Goal: Task Accomplishment & Management: Complete application form

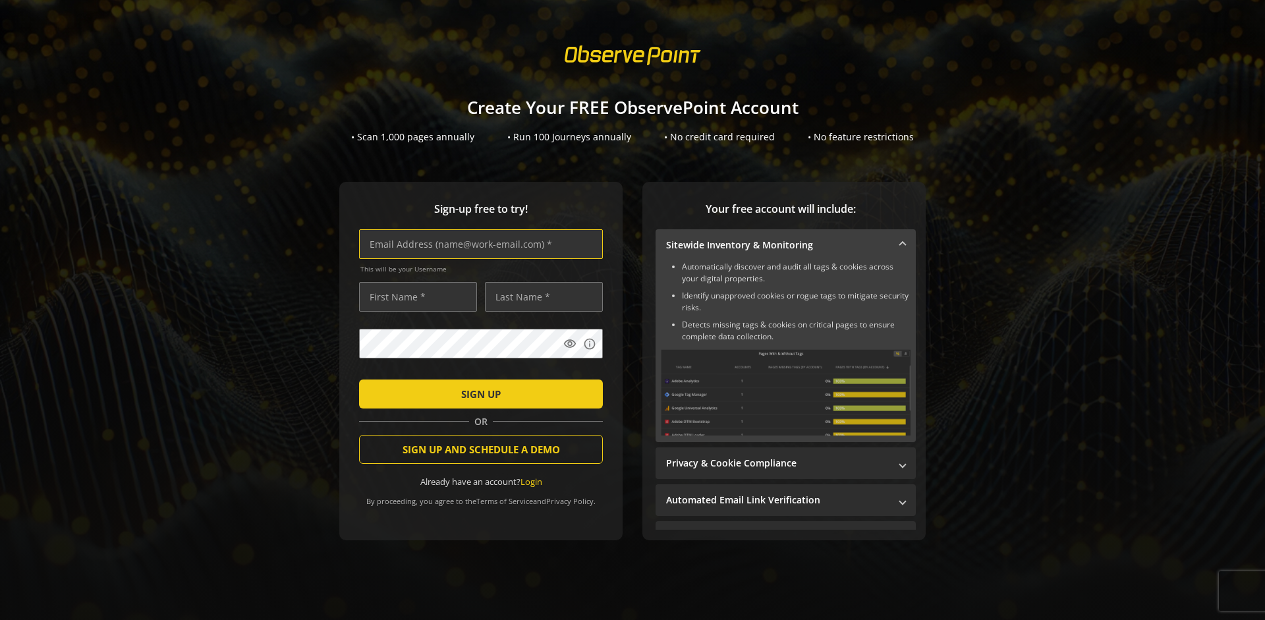
click at [478, 244] on input "text" at bounding box center [481, 244] width 244 height 30
type input "[EMAIL_ADDRESS][DOMAIN_NAME]"
click at [414, 296] on input "text" at bounding box center [418, 297] width 118 height 30
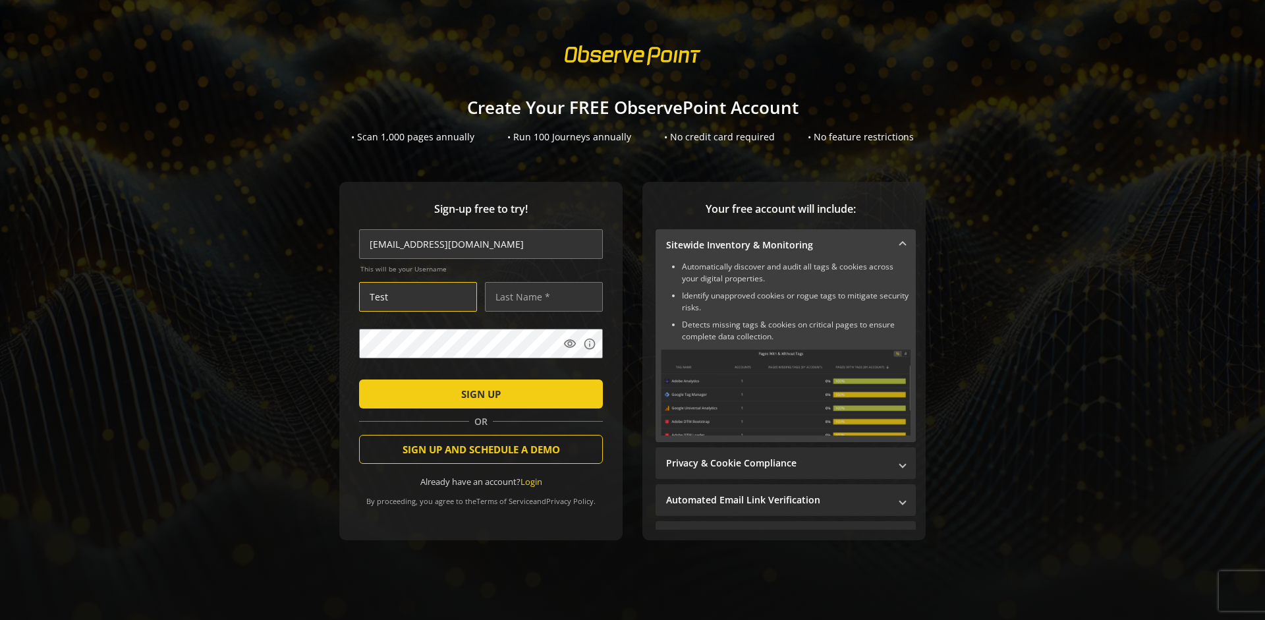
type input "Test"
click at [540, 296] on input "text" at bounding box center [544, 297] width 118 height 30
type input "User"
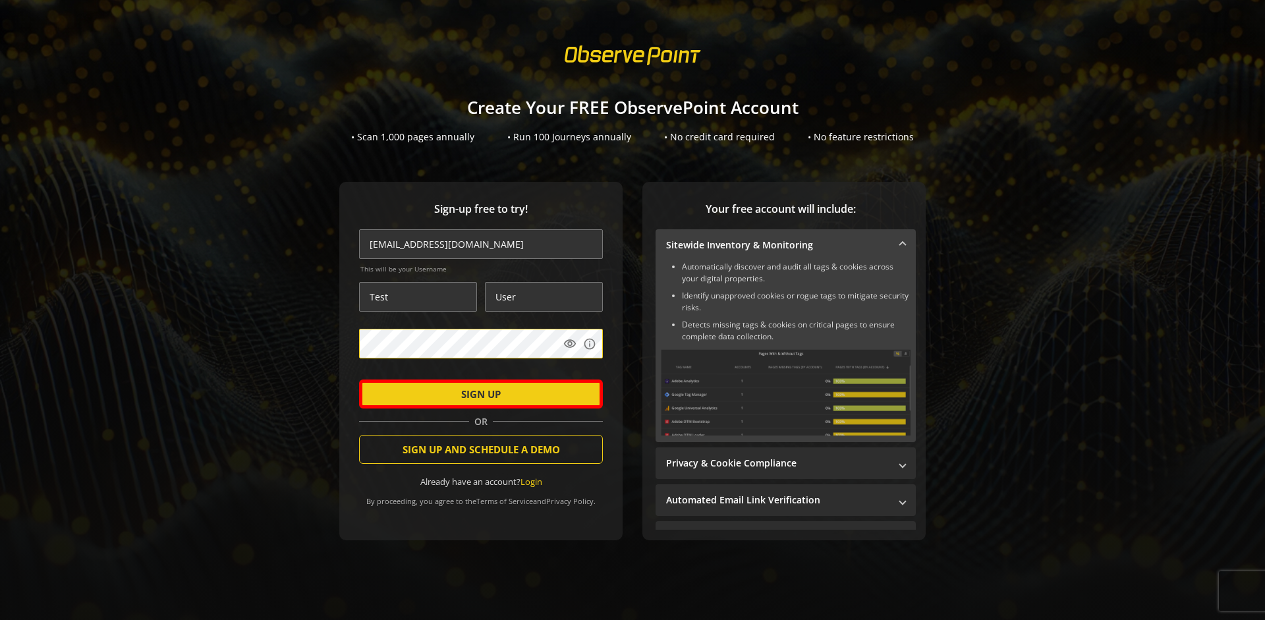
click at [478, 393] on span "SIGN UP" at bounding box center [481, 394] width 40 height 24
